Goal: Check status

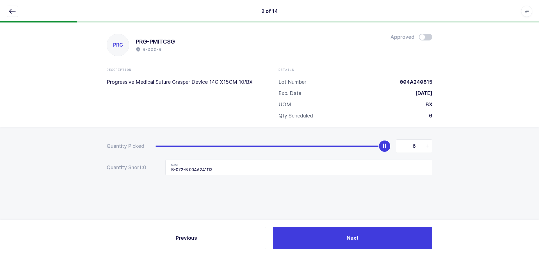
click at [13, 10] on icon "button" at bounding box center [12, 11] width 7 height 7
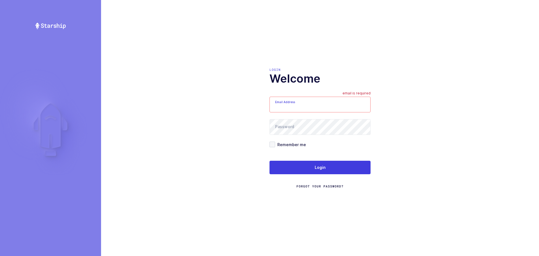
type input "mundo@janustrade.com"
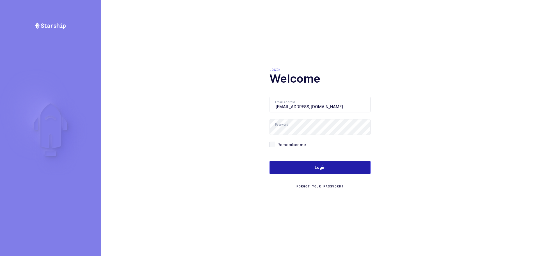
click at [287, 165] on button "Login" at bounding box center [319, 167] width 101 height 13
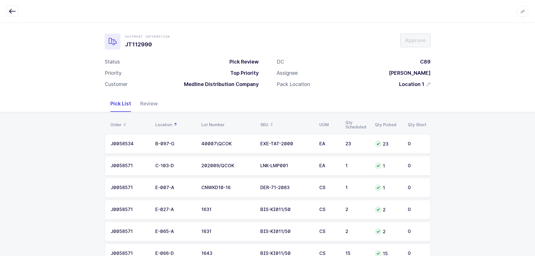
click at [150, 106] on div "Review" at bounding box center [149, 103] width 27 height 16
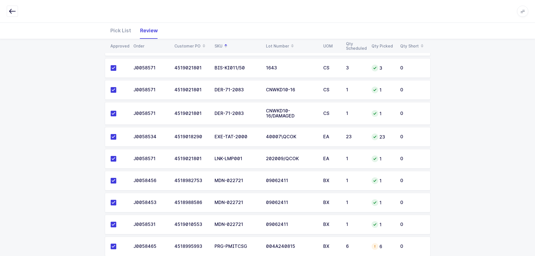
scroll to position [177, 0]
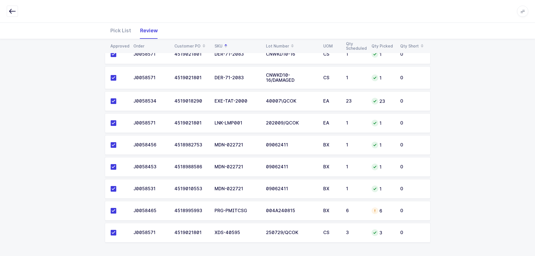
click at [303, 212] on div "004A240815" at bounding box center [291, 210] width 51 height 5
drag, startPoint x: 338, startPoint y: 210, endPoint x: 408, endPoint y: 210, distance: 69.9
click at [338, 210] on div "BX" at bounding box center [331, 210] width 16 height 5
click at [296, 215] on td "004A240815" at bounding box center [290, 211] width 57 height 20
click at [128, 29] on div "Pick List" at bounding box center [121, 30] width 30 height 16
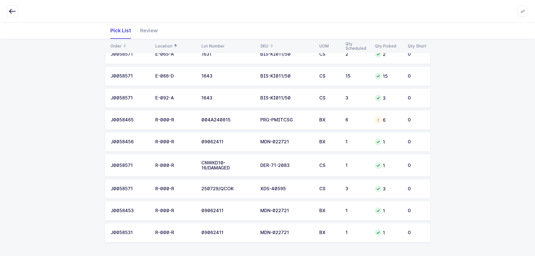
click at [354, 121] on div "6" at bounding box center [356, 119] width 23 height 5
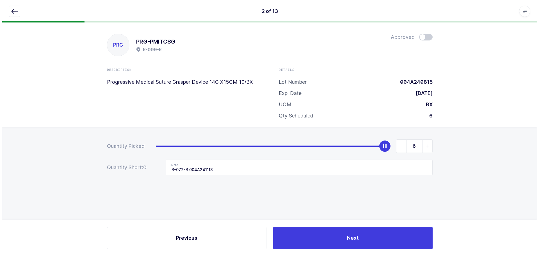
scroll to position [0, 0]
click at [384, 148] on div "slider between 0 and 6" at bounding box center [384, 146] width 12 height 12
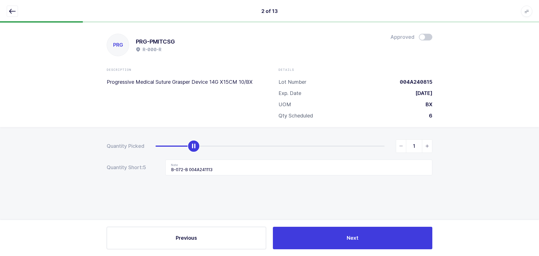
type input "0"
drag, startPoint x: 384, startPoint y: 148, endPoint x: 76, endPoint y: 159, distance: 308.6
click at [76, 159] on div "Quantity Picked 0 Quantity Short: 5 Note B-072-B 004A241113" at bounding box center [269, 177] width 539 height 100
drag, startPoint x: 226, startPoint y: 170, endPoint x: 111, endPoint y: 170, distance: 114.2
click at [111, 170] on div "Quantity Short: 6 Note B-072-B 004A241113" at bounding box center [269, 167] width 325 height 16
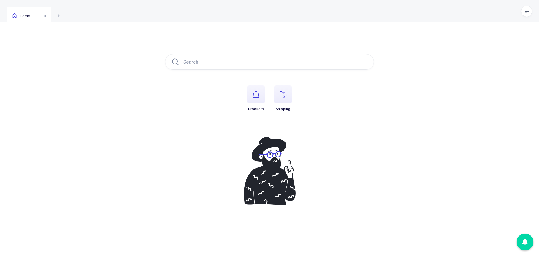
click at [284, 97] on icon "button" at bounding box center [282, 94] width 7 height 7
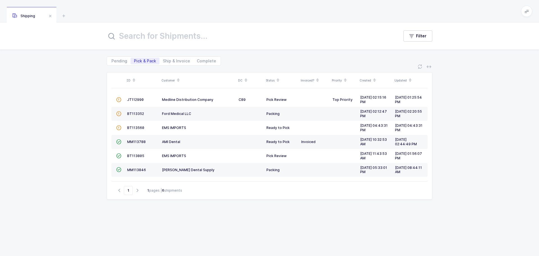
click at [138, 100] on span "JT112990" at bounding box center [135, 99] width 17 height 4
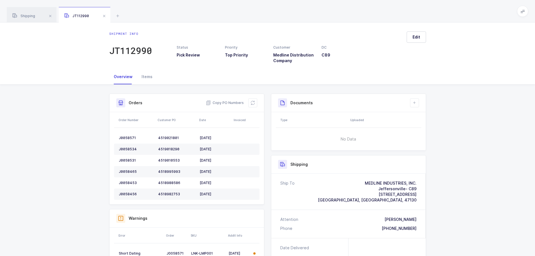
click at [249, 101] on button at bounding box center [252, 102] width 9 height 9
click at [256, 105] on button at bounding box center [252, 102] width 9 height 9
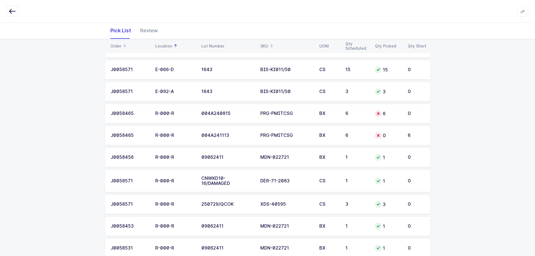
scroll to position [171, 0]
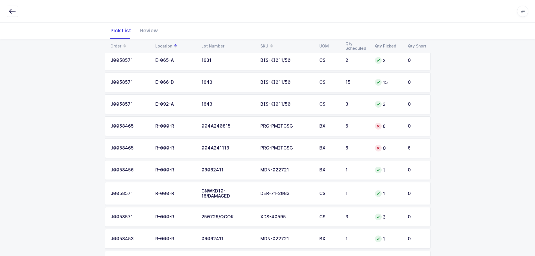
click at [343, 147] on td "6" at bounding box center [356, 148] width 29 height 20
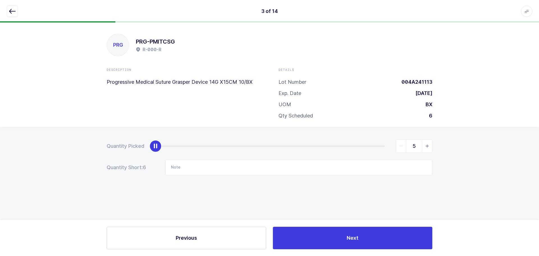
type input "6"
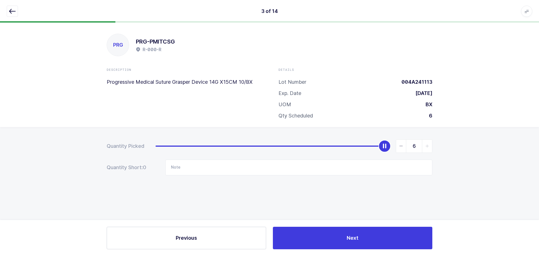
drag, startPoint x: 158, startPoint y: 145, endPoint x: 400, endPoint y: 148, distance: 241.9
click at [400, 148] on div "6" at bounding box center [293, 145] width 277 height 13
click at [14, 13] on icon "button" at bounding box center [12, 11] width 7 height 7
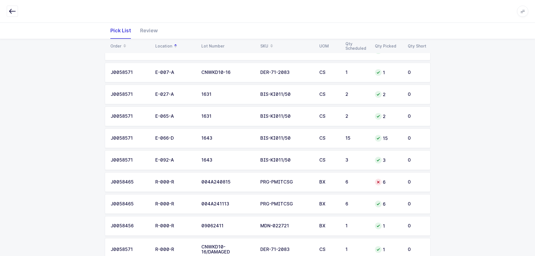
scroll to position [115, 0]
click at [339, 178] on td "BX" at bounding box center [329, 182] width 26 height 20
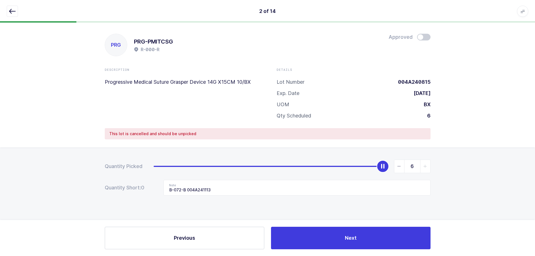
scroll to position [0, 0]
type input "0"
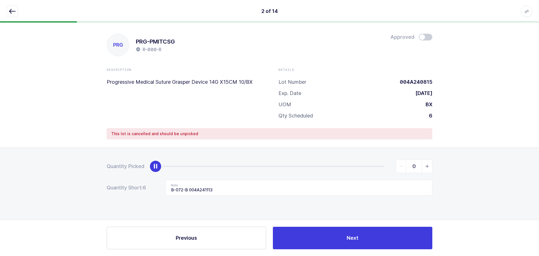
drag, startPoint x: 385, startPoint y: 165, endPoint x: 116, endPoint y: 182, distance: 269.9
click at [103, 185] on div "Quantity Picked 0 Quantity Short: 6 Note B-072-B 004A241113" at bounding box center [269, 197] width 539 height 100
drag, startPoint x: 231, startPoint y: 188, endPoint x: 125, endPoint y: 195, distance: 106.9
click at [125, 195] on div "Quantity Picked 0 Quantity Short: 6 Note B-072-B 004A241113" at bounding box center [269, 197] width 539 height 100
click at [17, 9] on button "button" at bounding box center [12, 11] width 11 height 11
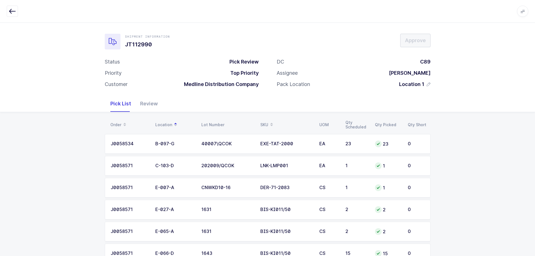
click at [151, 103] on div "Review" at bounding box center [149, 103] width 27 height 16
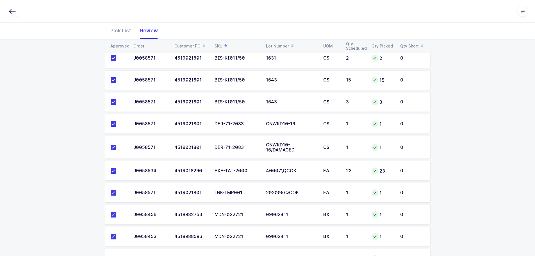
scroll to position [177, 0]
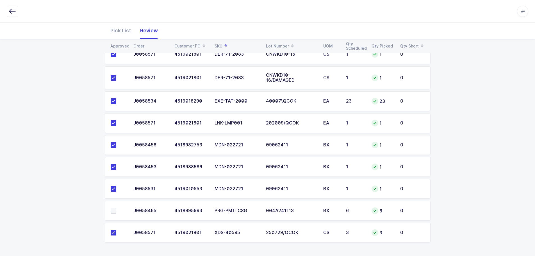
click at [112, 210] on span at bounding box center [114, 211] width 6 height 6
click at [116, 208] on input "checkbox" at bounding box center [116, 208] width 0 height 0
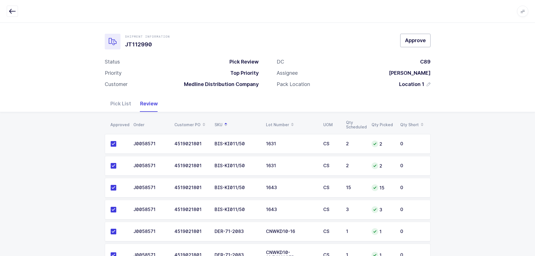
click at [416, 43] on span "Approve" at bounding box center [415, 40] width 21 height 7
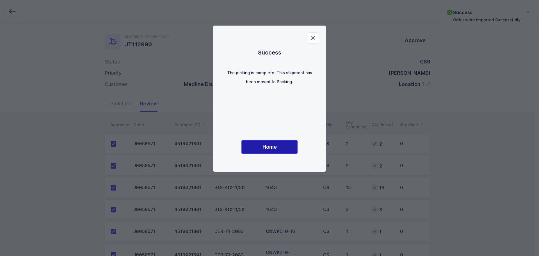
click at [257, 147] on button "Home" at bounding box center [269, 146] width 56 height 13
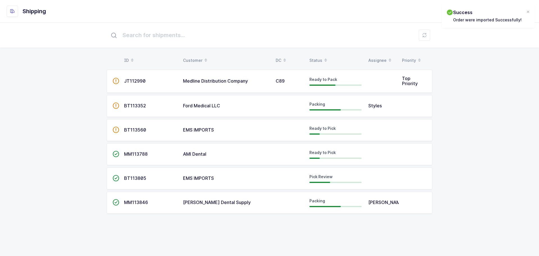
click at [321, 58] on div "Status" at bounding box center [335, 61] width 52 height 10
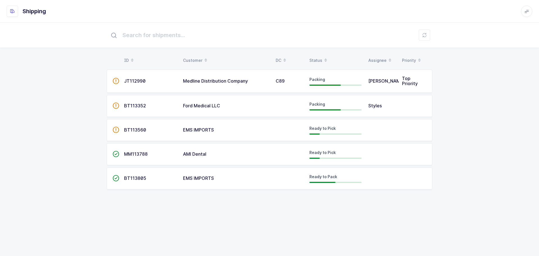
click at [316, 58] on div "Status" at bounding box center [335, 61] width 52 height 10
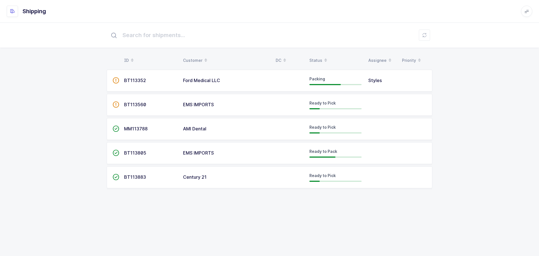
click at [470, 170] on div "ID Customer DC Status Assignee Priority  BT113352 Ford Medical LLC Packing Sty…" at bounding box center [269, 111] width 539 height 179
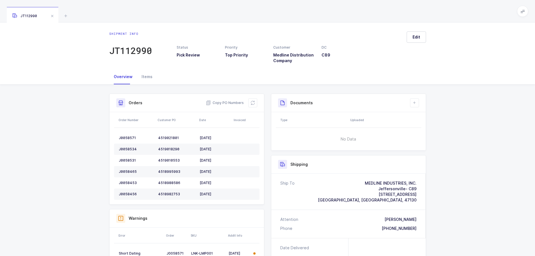
click at [64, 15] on icon at bounding box center [65, 15] width 7 height 7
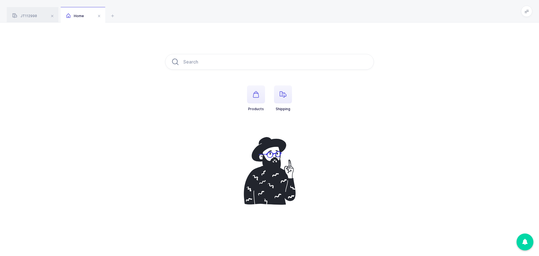
click at [287, 98] on span "button" at bounding box center [283, 94] width 18 height 18
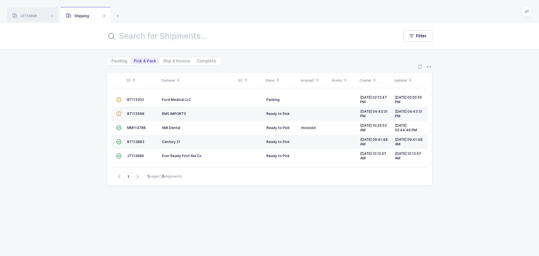
click at [134, 97] on div "BT113352" at bounding box center [142, 99] width 30 height 5
click at [137, 99] on span "BT113352" at bounding box center [135, 99] width 17 height 4
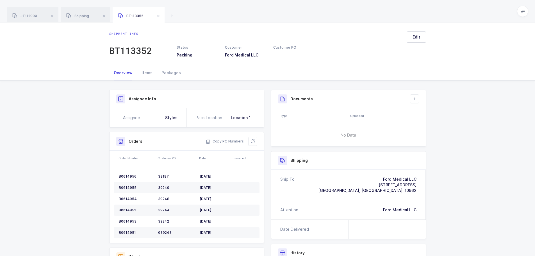
click at [142, 70] on div "Items" at bounding box center [147, 72] width 20 height 15
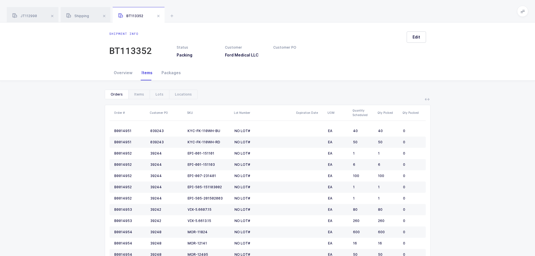
click at [135, 93] on div "Items" at bounding box center [138, 94] width 21 height 9
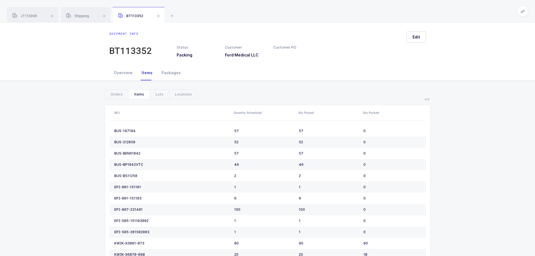
click at [112, 94] on div "Orders" at bounding box center [116, 94] width 23 height 9
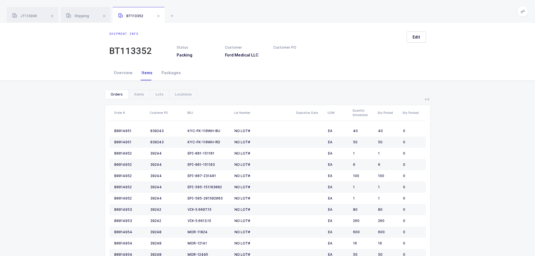
drag, startPoint x: 40, startPoint y: 17, endPoint x: 46, endPoint y: 14, distance: 6.7
click at [40, 17] on div "JT112990" at bounding box center [33, 15] width 52 height 16
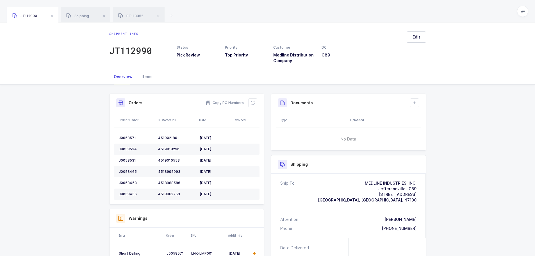
click at [52, 15] on span at bounding box center [52, 16] width 7 height 7
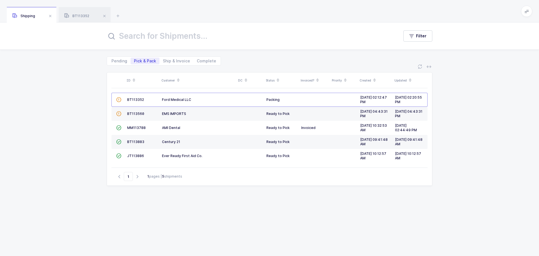
click at [52, 15] on span at bounding box center [50, 16] width 7 height 7
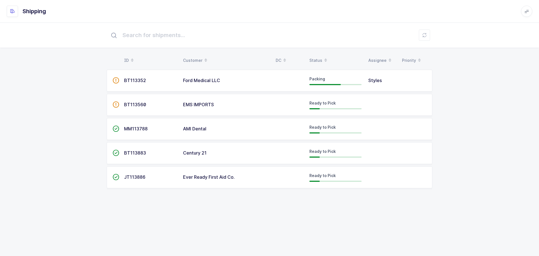
click at [315, 58] on div "Status" at bounding box center [335, 61] width 52 height 10
drag, startPoint x: 136, startPoint y: 78, endPoint x: 149, endPoint y: 77, distance: 13.3
click at [136, 79] on span "BT113352" at bounding box center [135, 80] width 22 height 6
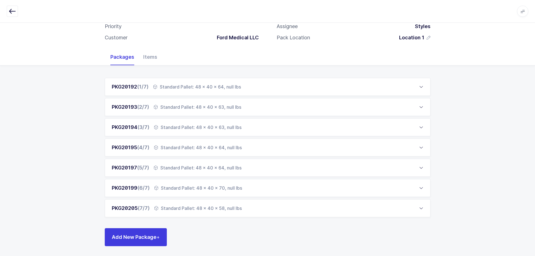
scroll to position [48, 0]
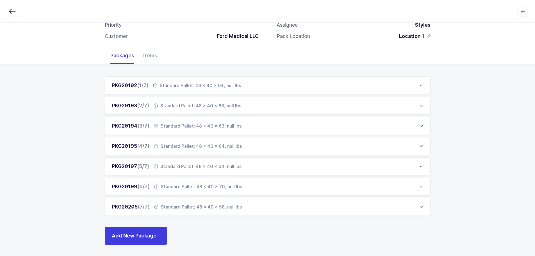
click at [143, 53] on div "Items" at bounding box center [150, 55] width 23 height 16
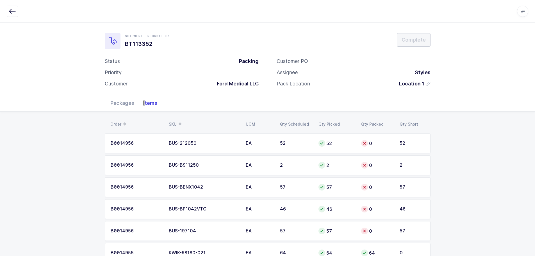
scroll to position [0, 0]
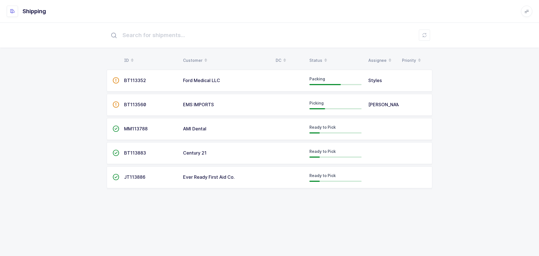
click at [489, 148] on div "ID Customer DC Status Assignee Priority  BT113352 Ford Medical LLC Packing Sty…" at bounding box center [269, 111] width 539 height 179
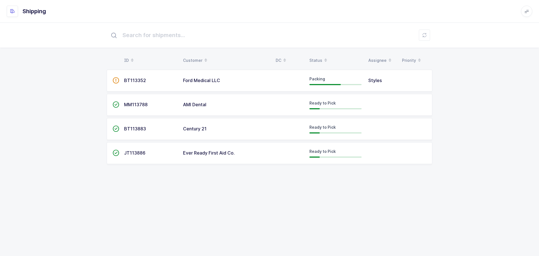
click at [325, 56] on span at bounding box center [325, 61] width 7 height 10
click at [318, 57] on div "Status" at bounding box center [335, 61] width 52 height 10
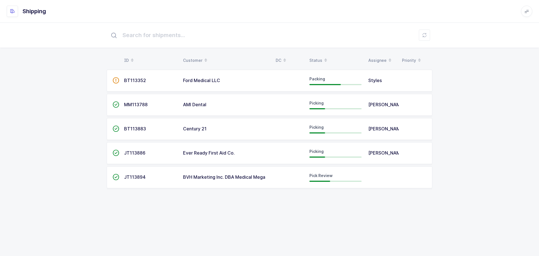
click at [316, 56] on div "Status" at bounding box center [335, 61] width 52 height 10
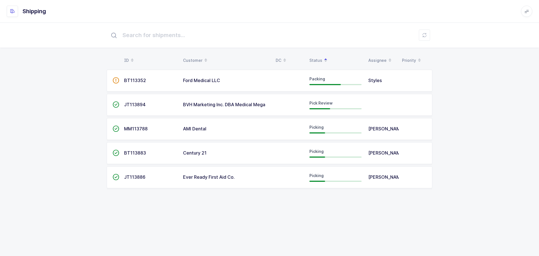
click at [137, 101] on td "JT113894" at bounding box center [150, 105] width 59 height 22
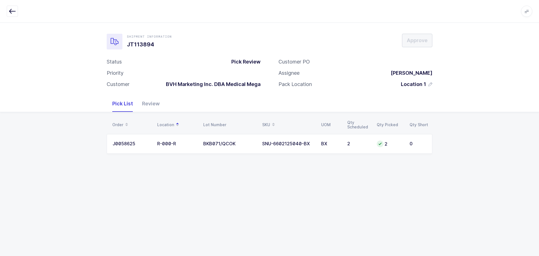
click at [13, 10] on icon "button" at bounding box center [12, 11] width 7 height 7
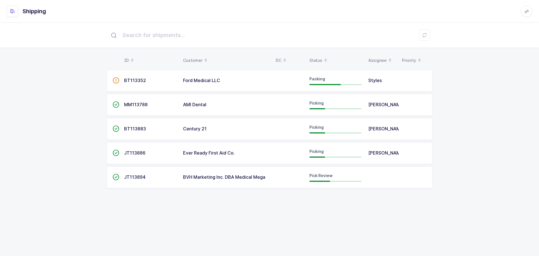
click at [178, 184] on td "JT113894" at bounding box center [150, 177] width 59 height 22
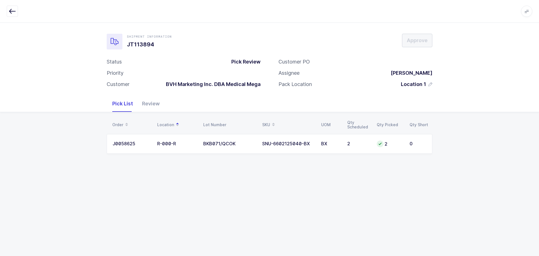
click at [11, 11] on icon "button" at bounding box center [12, 11] width 7 height 7
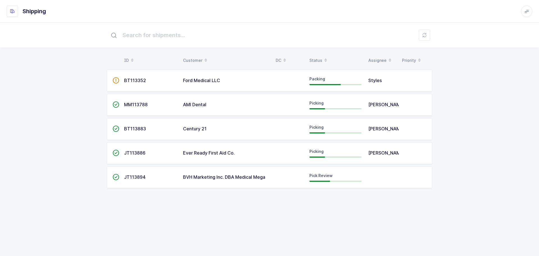
click at [322, 57] on span at bounding box center [325, 61] width 7 height 10
